Goal: Information Seeking & Learning: Learn about a topic

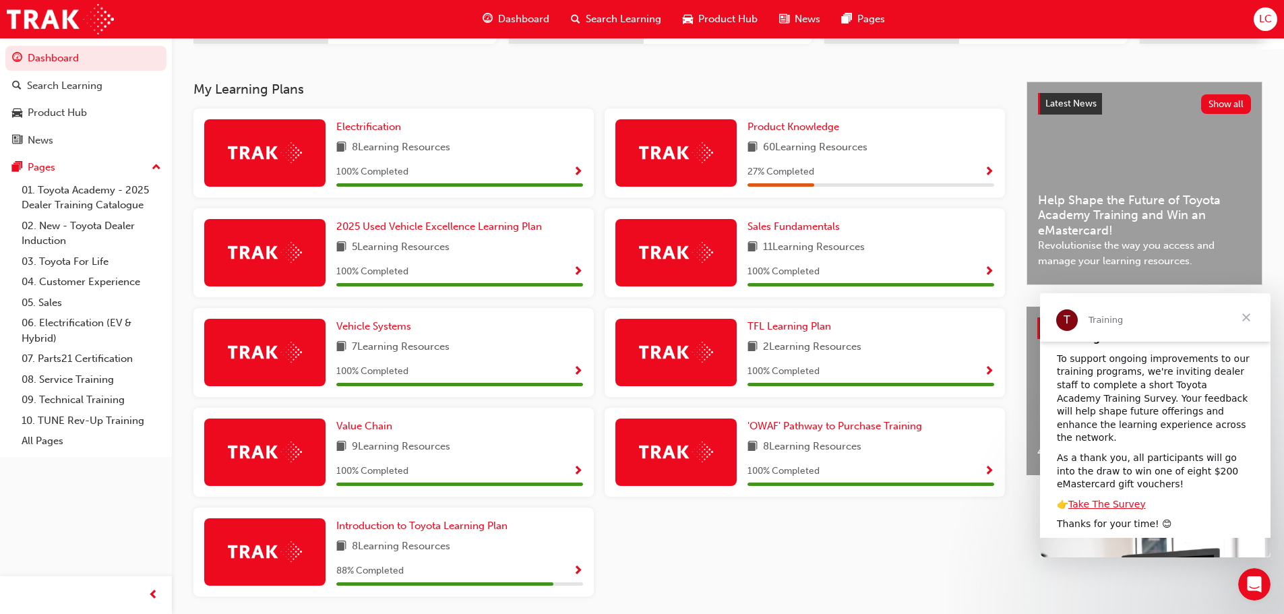
scroll to position [144, 0]
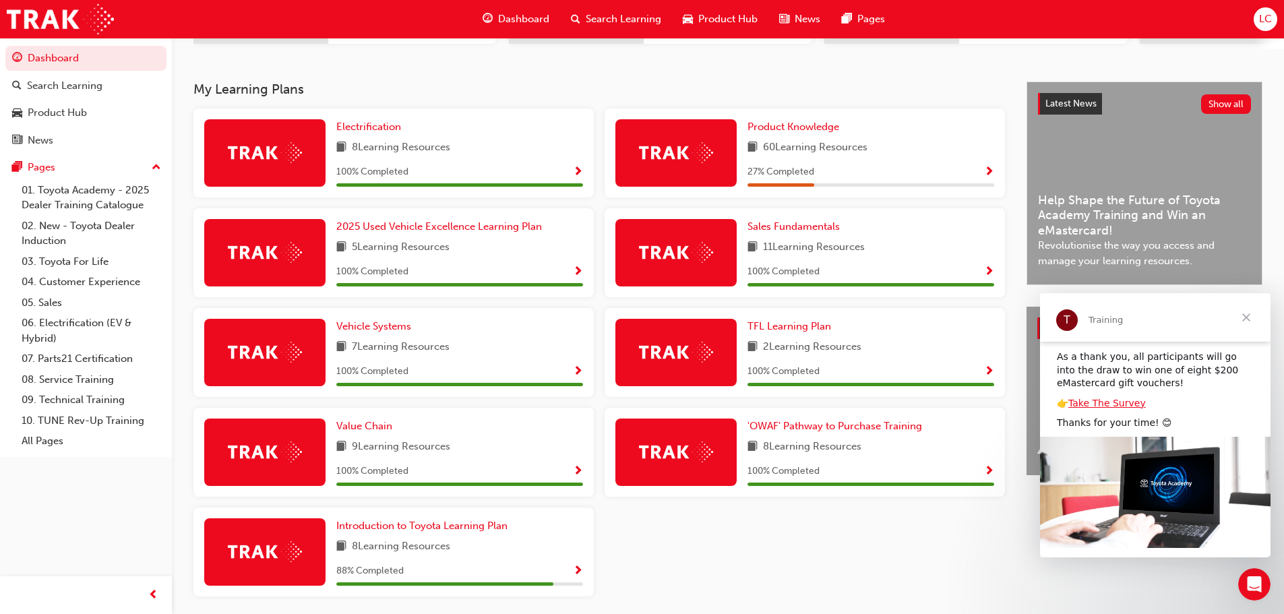
click at [1253, 317] on span "Close" at bounding box center [1246, 317] width 49 height 49
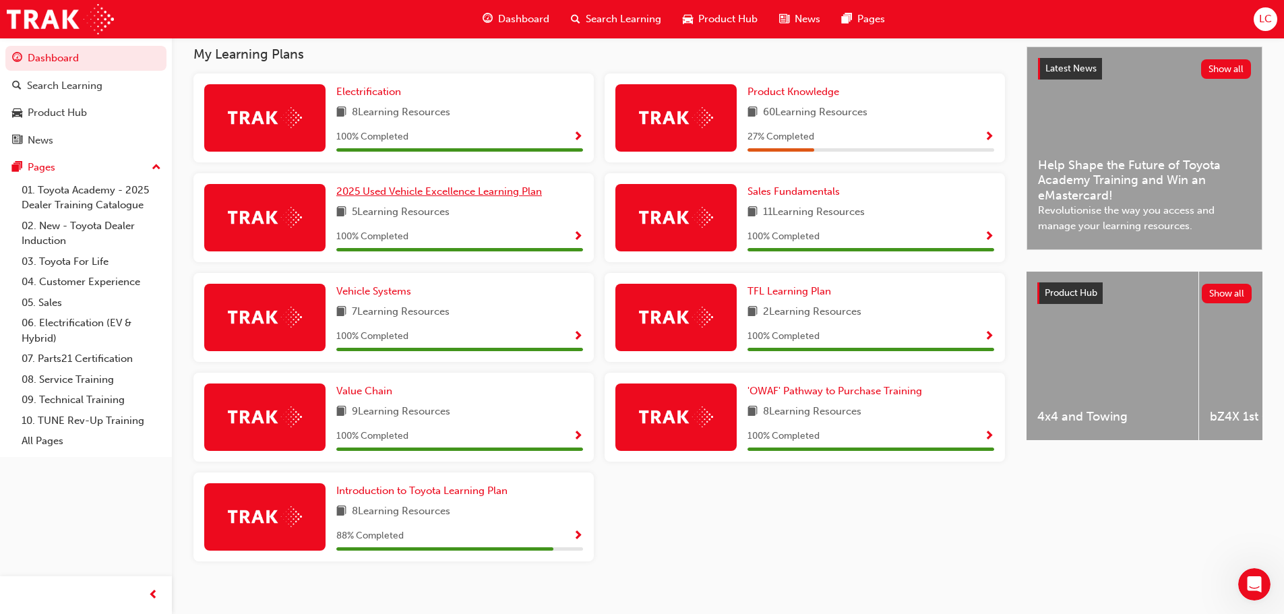
scroll to position [315, 0]
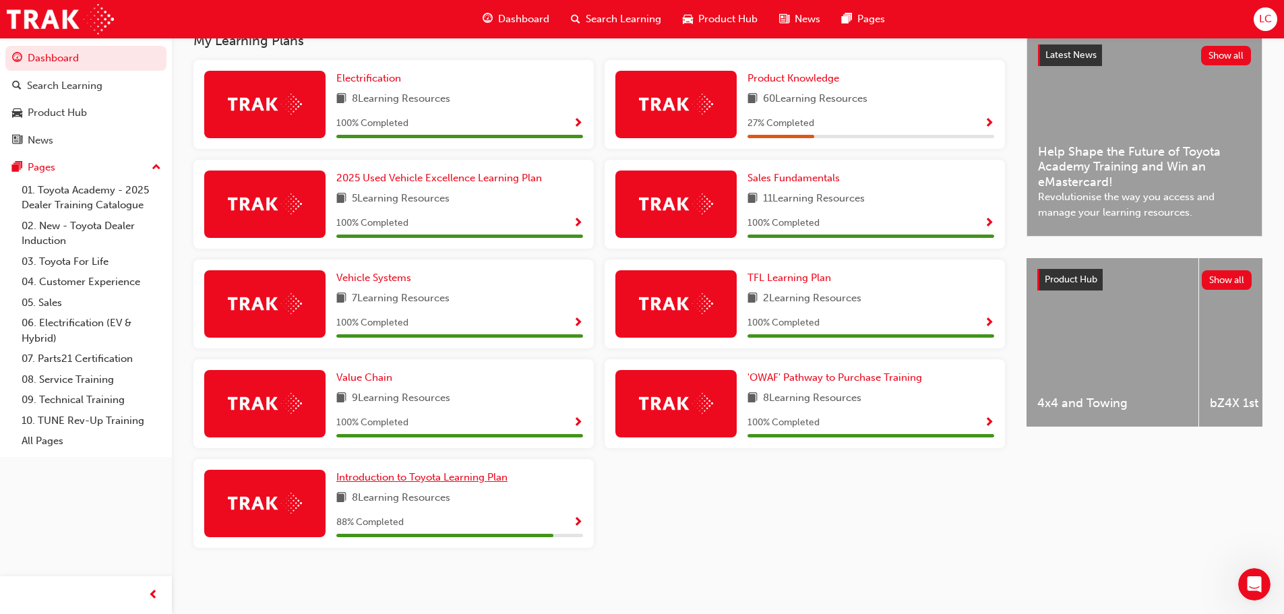
click at [420, 474] on span "Introduction to Toyota Learning Plan" at bounding box center [421, 477] width 171 height 12
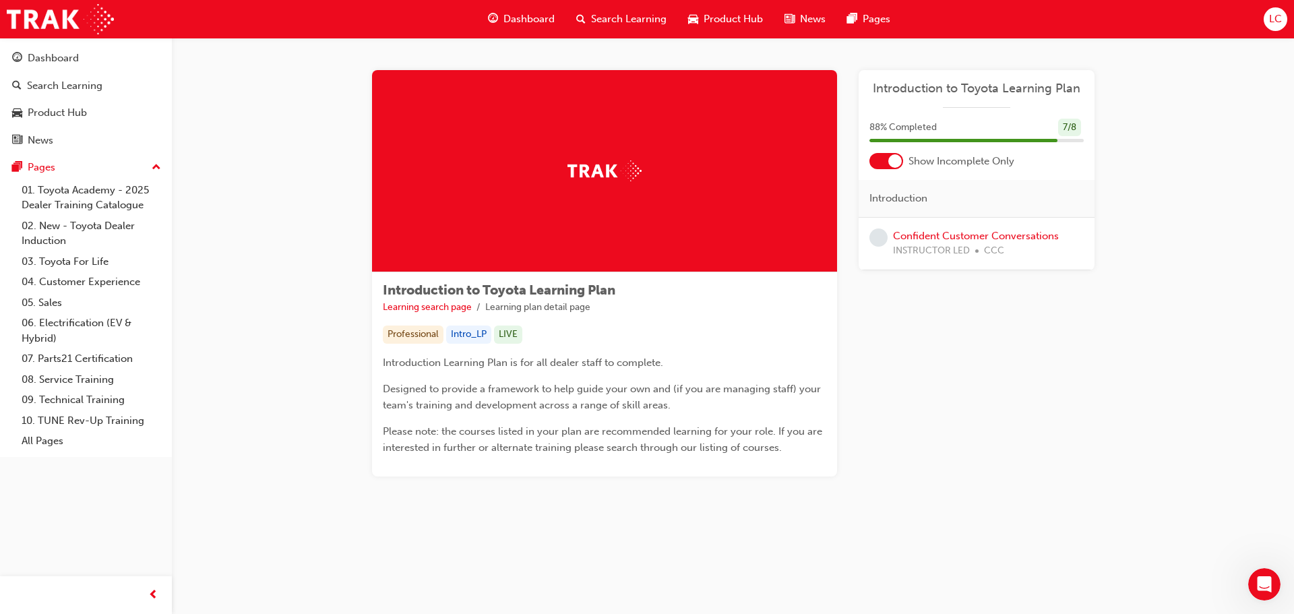
click at [972, 242] on div "Confident Customer Conversations INSTRUCTOR LED CCC" at bounding box center [976, 243] width 166 height 30
click at [972, 236] on link "Confident Customer Conversations" at bounding box center [976, 236] width 166 height 12
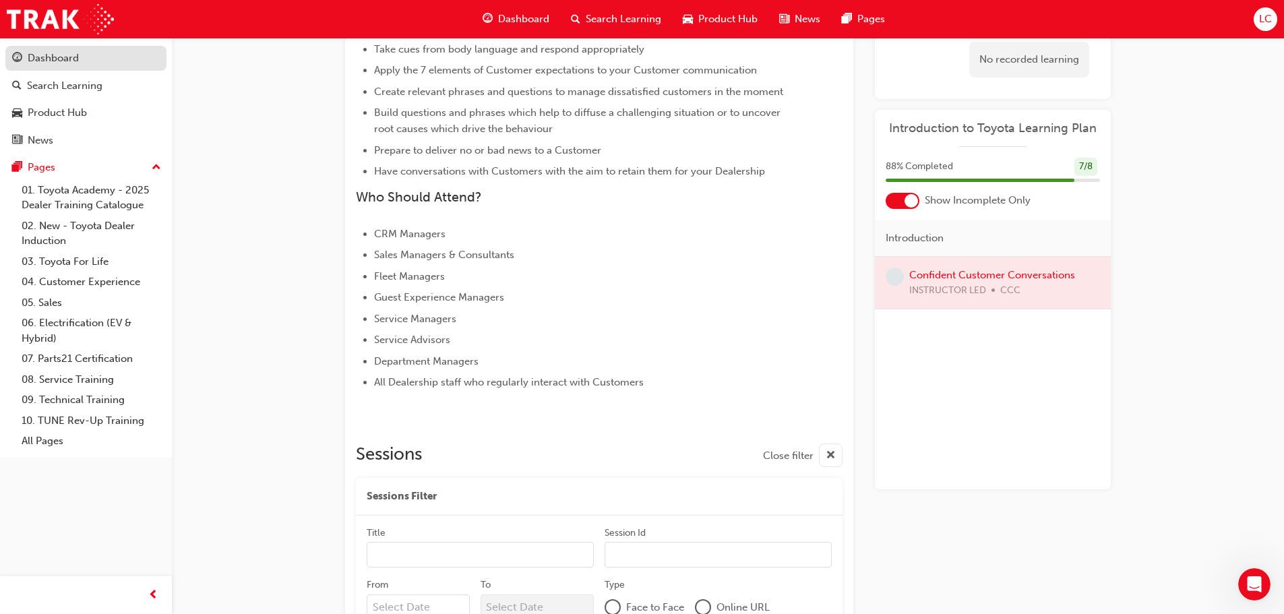
scroll to position [419, 0]
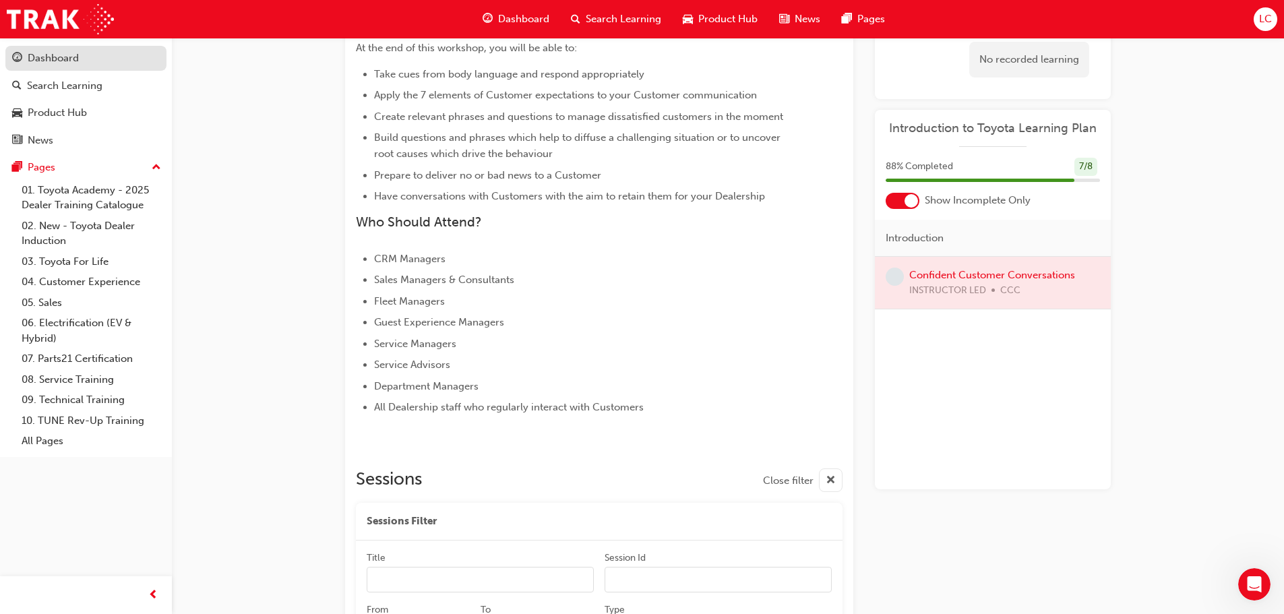
click at [119, 63] on div "Dashboard" at bounding box center [86, 58] width 148 height 17
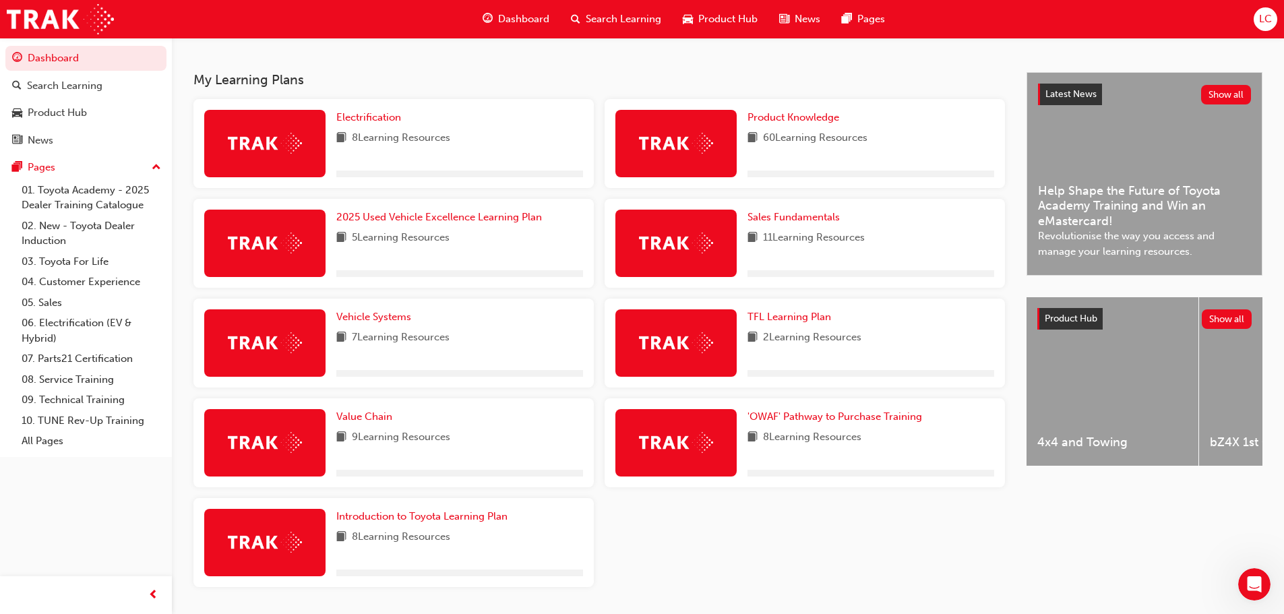
scroll to position [315, 0]
